Goal: Find specific page/section: Locate item on page

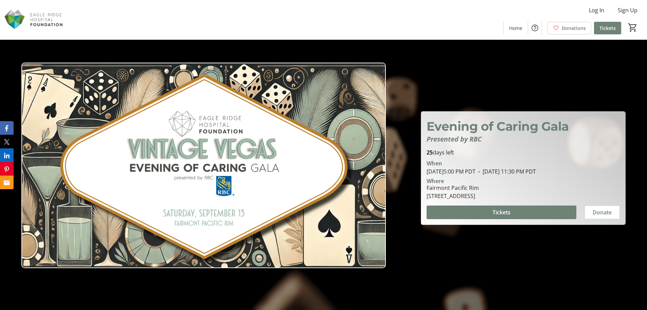
drag, startPoint x: 537, startPoint y: 196, endPoint x: 427, endPoint y: 185, distance: 110.4
click at [427, 185] on div "Fairmont Pacific Rim 1038 Canada Place, Vancouver, BC V6C 0B9" at bounding box center [453, 191] width 60 height 16
copy div "Fairmont Pacific Rim 1038 Canada Place, Vancouver, BC V6C 0B9"
